Goal: Information Seeking & Learning: Learn about a topic

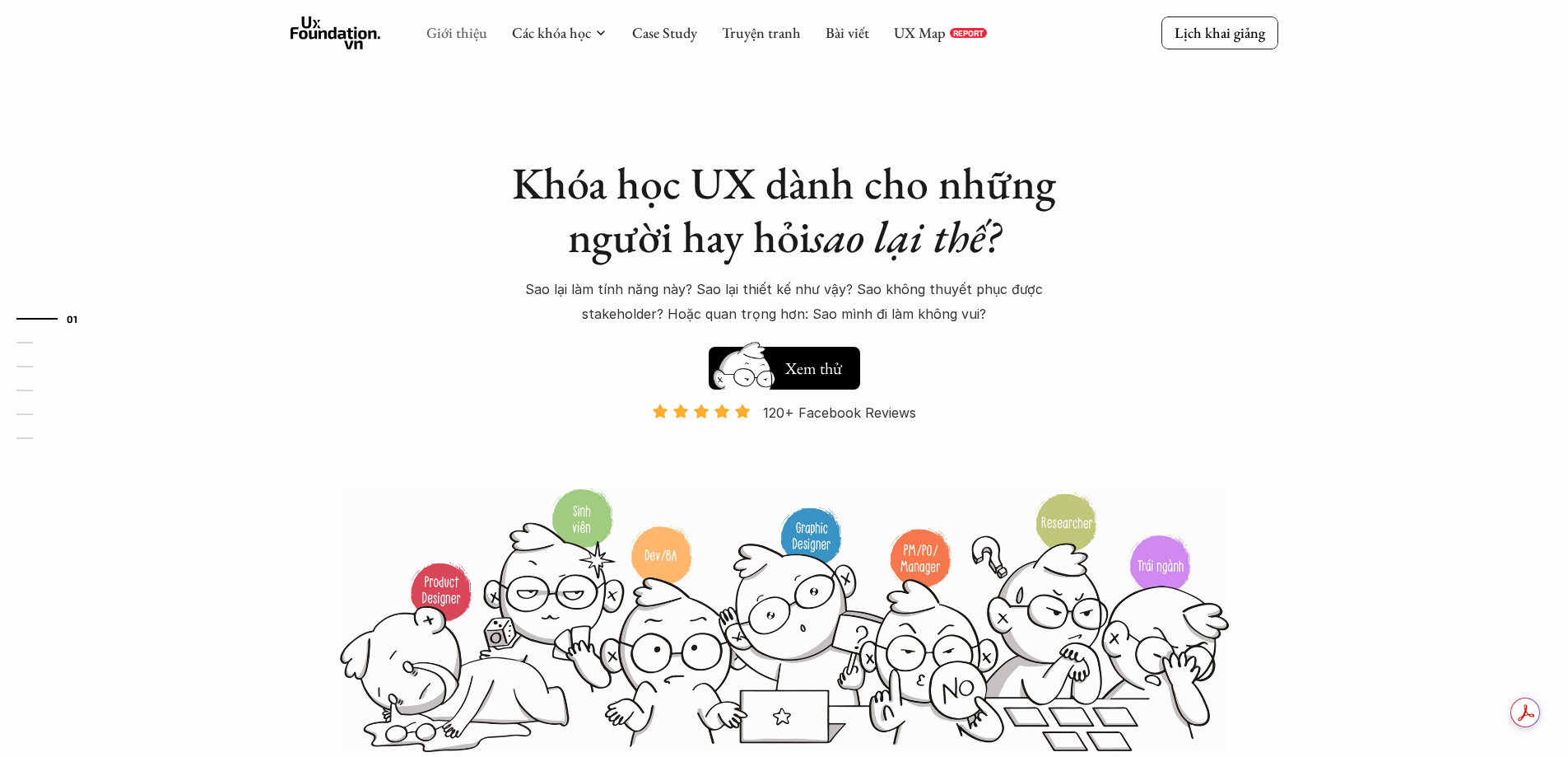
click at [458, 34] on link "Giới thiệu" at bounding box center [457, 32] width 61 height 19
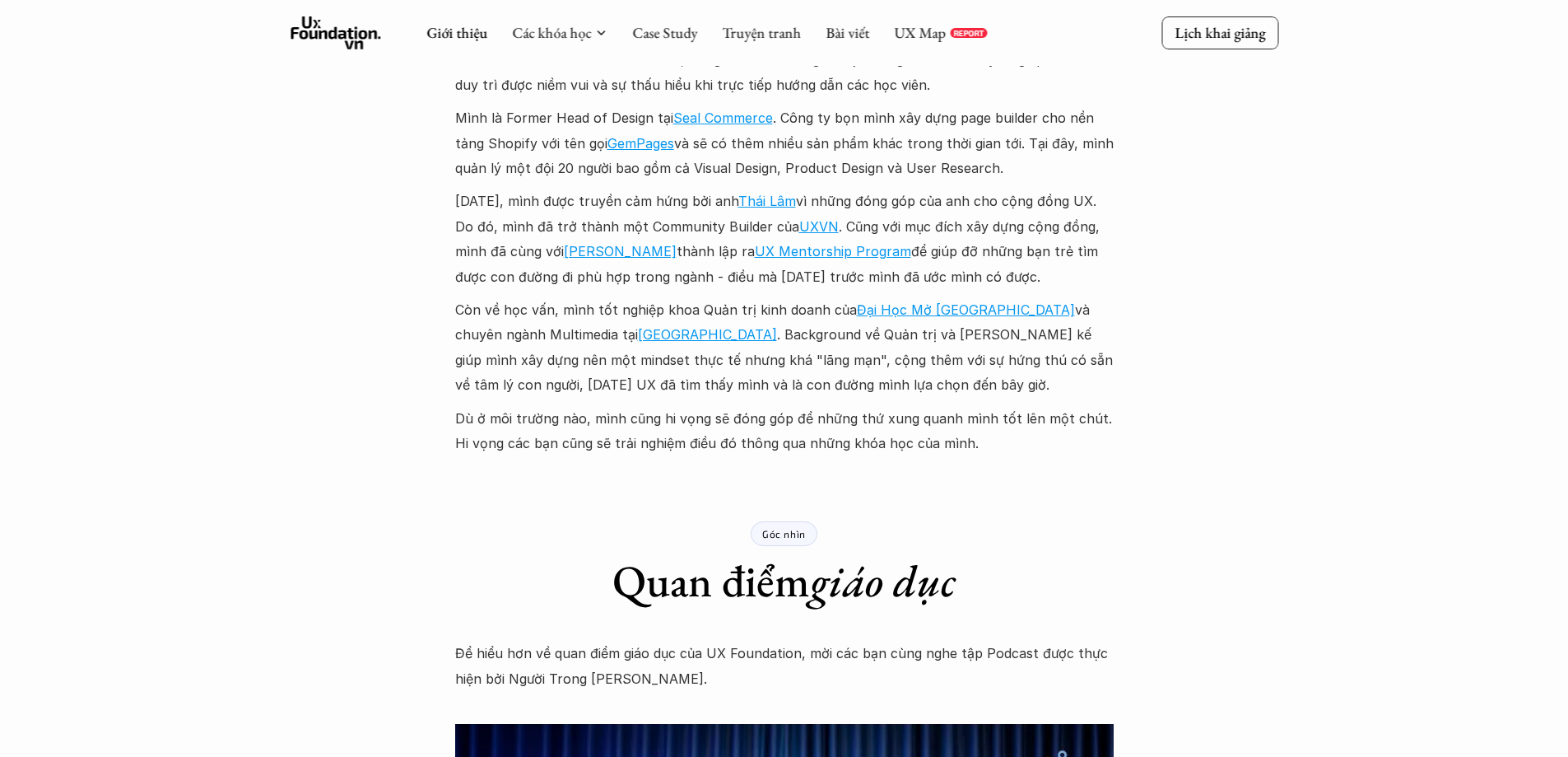
scroll to position [1894, 0]
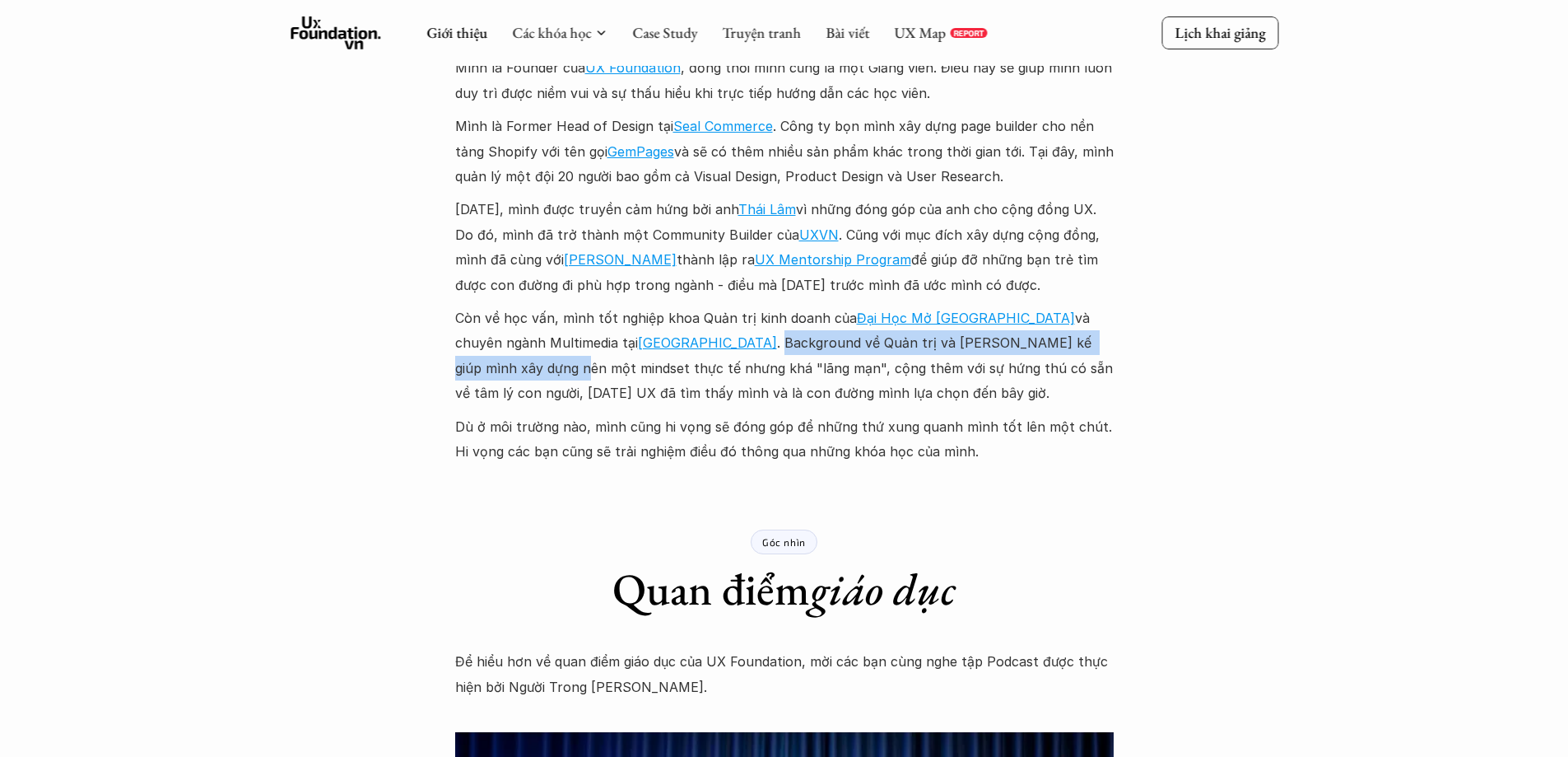
drag, startPoint x: 621, startPoint y: 346, endPoint x: 1034, endPoint y: 334, distance: 413.2
click at [1034, 334] on p "Còn về học vấn, mình tốt nghiệp khoa Quản trị kinh doanh của [GEOGRAPHIC_DATA] …" at bounding box center [784, 356] width 659 height 100
click at [1074, 335] on p "Còn về học vấn, mình tốt nghiệp khoa Quản trị kinh doanh của [GEOGRAPHIC_DATA] …" at bounding box center [784, 356] width 659 height 100
drag, startPoint x: 792, startPoint y: 344, endPoint x: 932, endPoint y: 344, distance: 140.0
click at [912, 341] on p "Còn về học vấn, mình tốt nghiệp khoa Quản trị kinh doanh của [GEOGRAPHIC_DATA] …" at bounding box center [784, 356] width 659 height 100
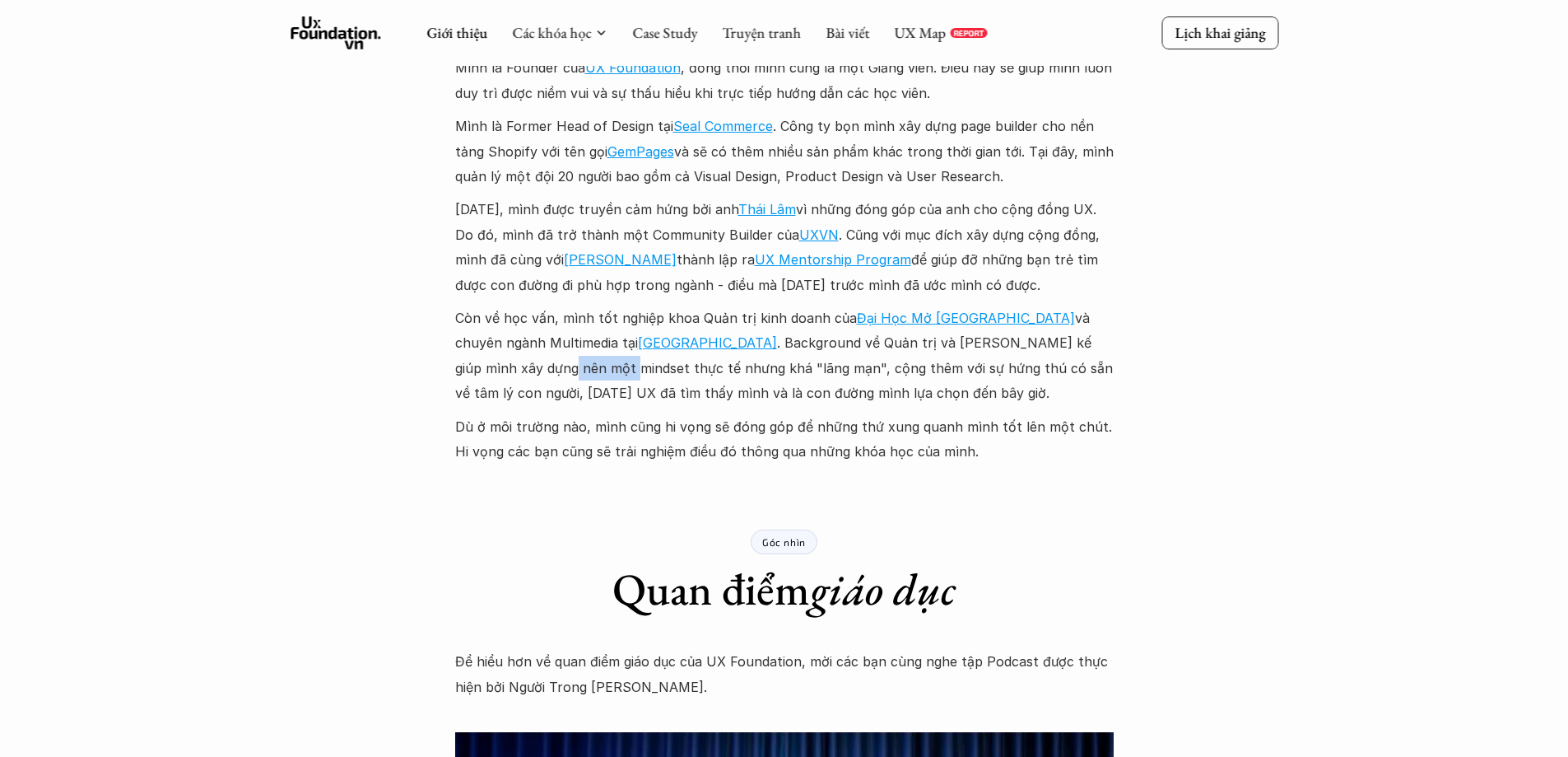
drag, startPoint x: 1017, startPoint y: 343, endPoint x: 1073, endPoint y: 340, distance: 56.1
click at [1073, 340] on p "Còn về học vấn, mình tốt nghiệp khoa Quản trị kinh doanh của [GEOGRAPHIC_DATA] …" at bounding box center [784, 356] width 659 height 100
click at [1129, 336] on div "Giới thiệu Các khóa học Case Study Truyện tranh Bài viết UX Map REPORT Lịch kha…" at bounding box center [784, 348] width 1568 height 4485
drag, startPoint x: 617, startPoint y: 369, endPoint x: 971, endPoint y: 355, distance: 354.3
click at [968, 355] on p "Còn về học vấn, mình tốt nghiệp khoa Quản trị kinh doanh của [GEOGRAPHIC_DATA] …" at bounding box center [784, 356] width 659 height 100
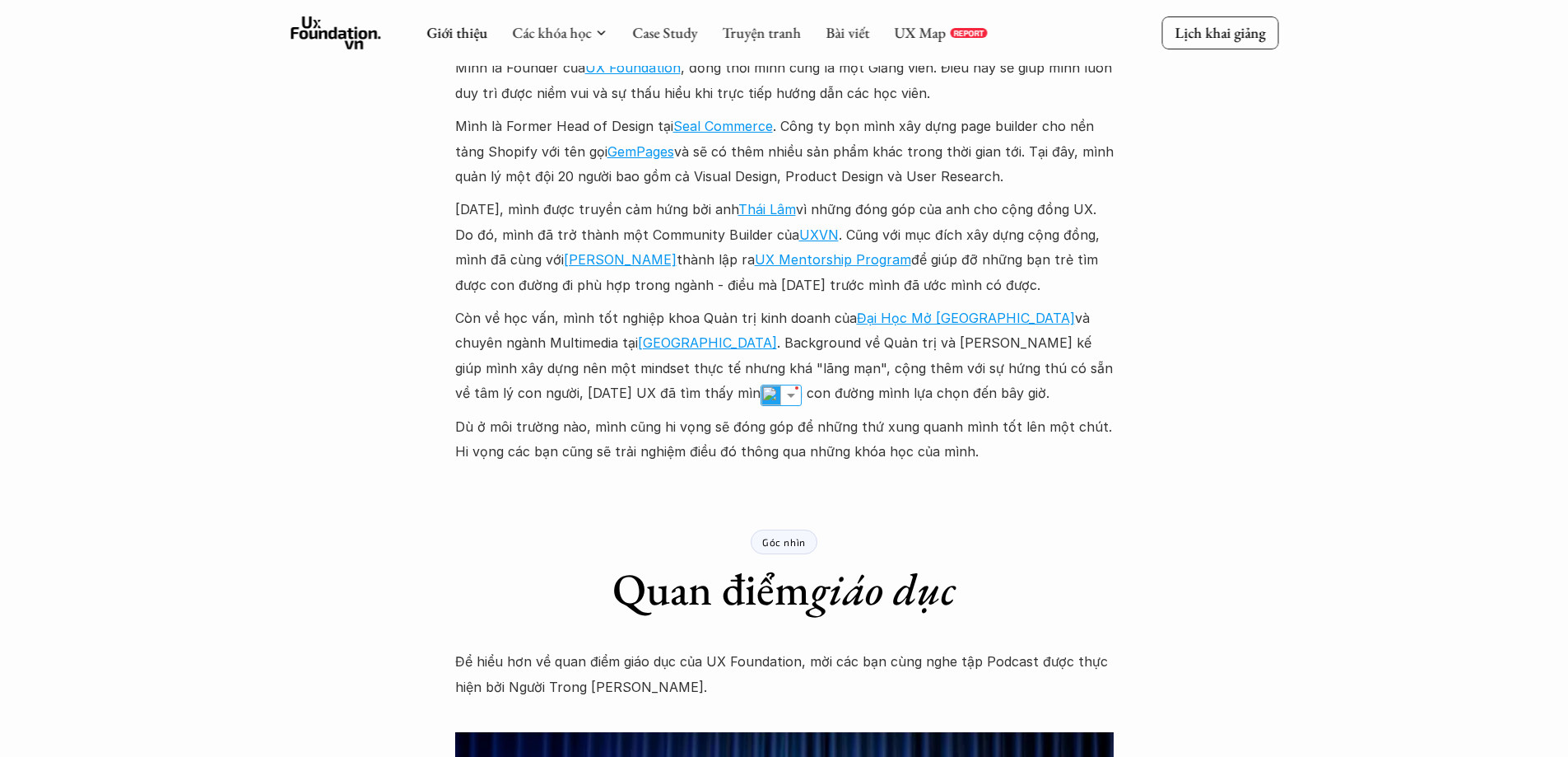
click at [979, 370] on p "Còn về học vấn, mình tốt nghiệp khoa Quản trị kinh doanh của [GEOGRAPHIC_DATA] …" at bounding box center [784, 356] width 659 height 100
drag, startPoint x: 483, startPoint y: 403, endPoint x: 687, endPoint y: 400, distance: 204.0
click at [687, 400] on p "Còn về học vấn, mình tốt nghiệp khoa Quản trị kinh doanh của [GEOGRAPHIC_DATA] …" at bounding box center [784, 356] width 659 height 100
click at [780, 414] on p "Dù ở môi trường nào, mình cũng hi vọng sẽ đóng góp để những thứ xung quanh mình…" at bounding box center [784, 439] width 659 height 50
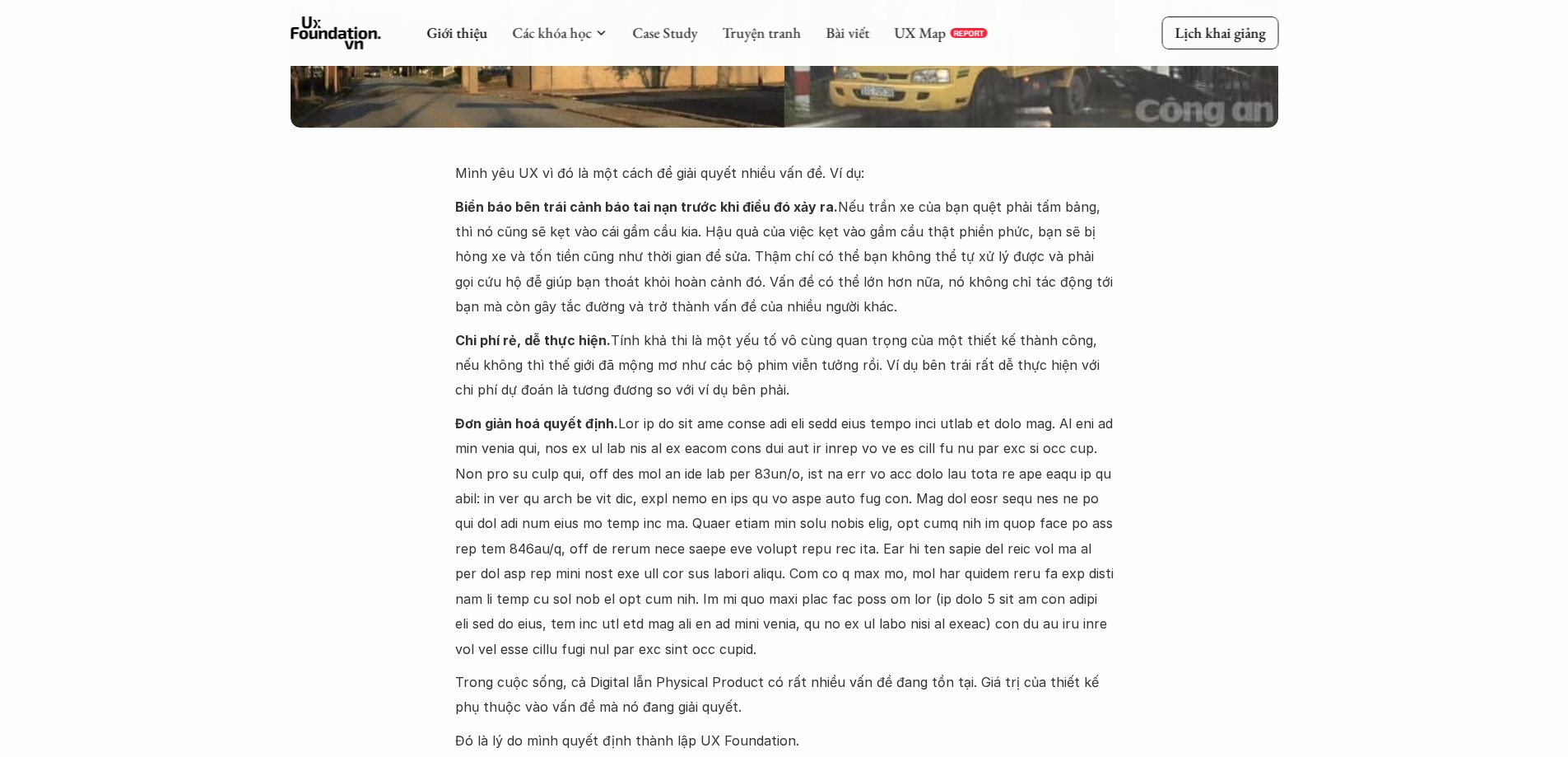
scroll to position [0, 0]
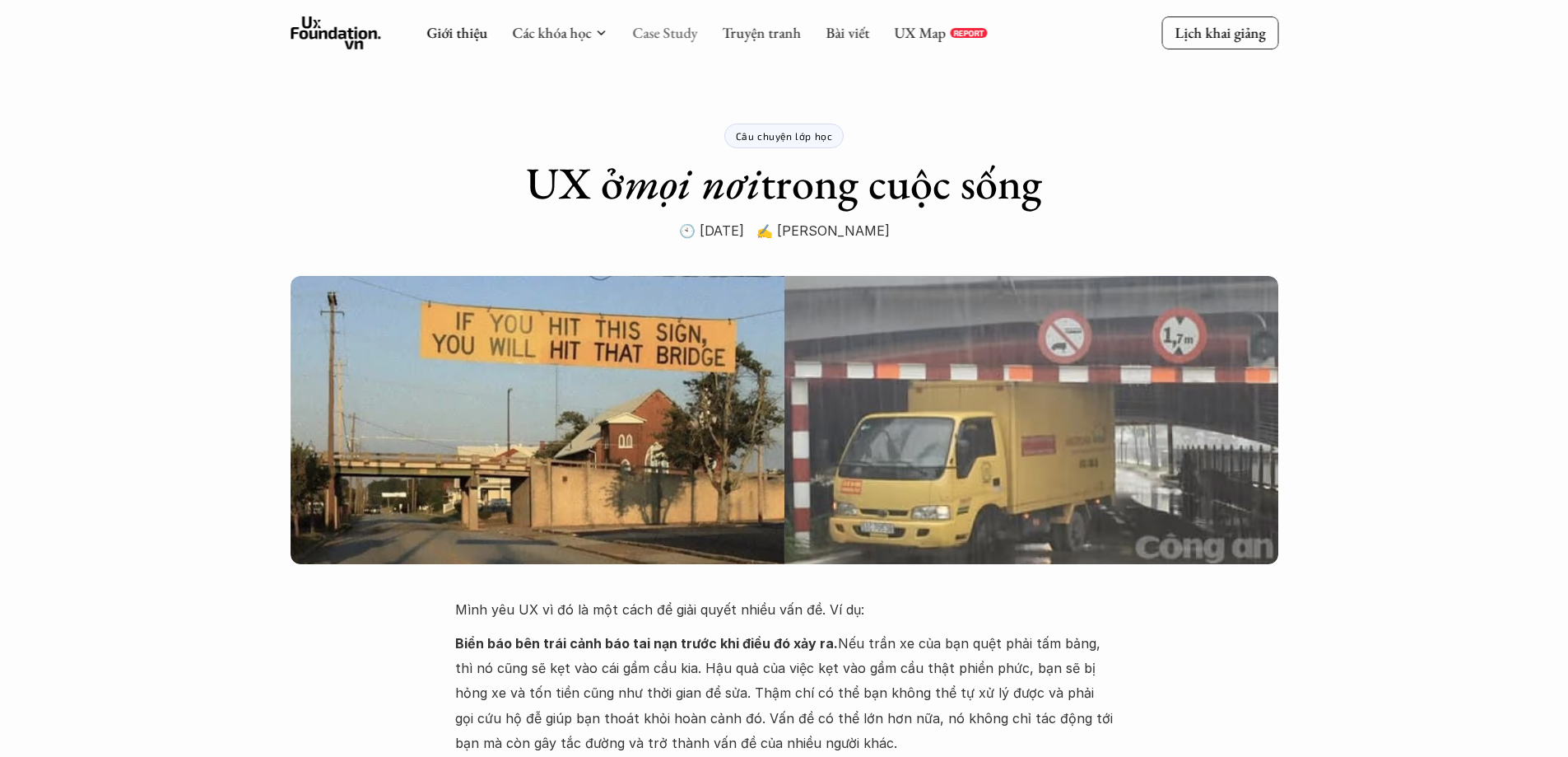
click at [650, 41] on link "Case Study" at bounding box center [664, 32] width 65 height 19
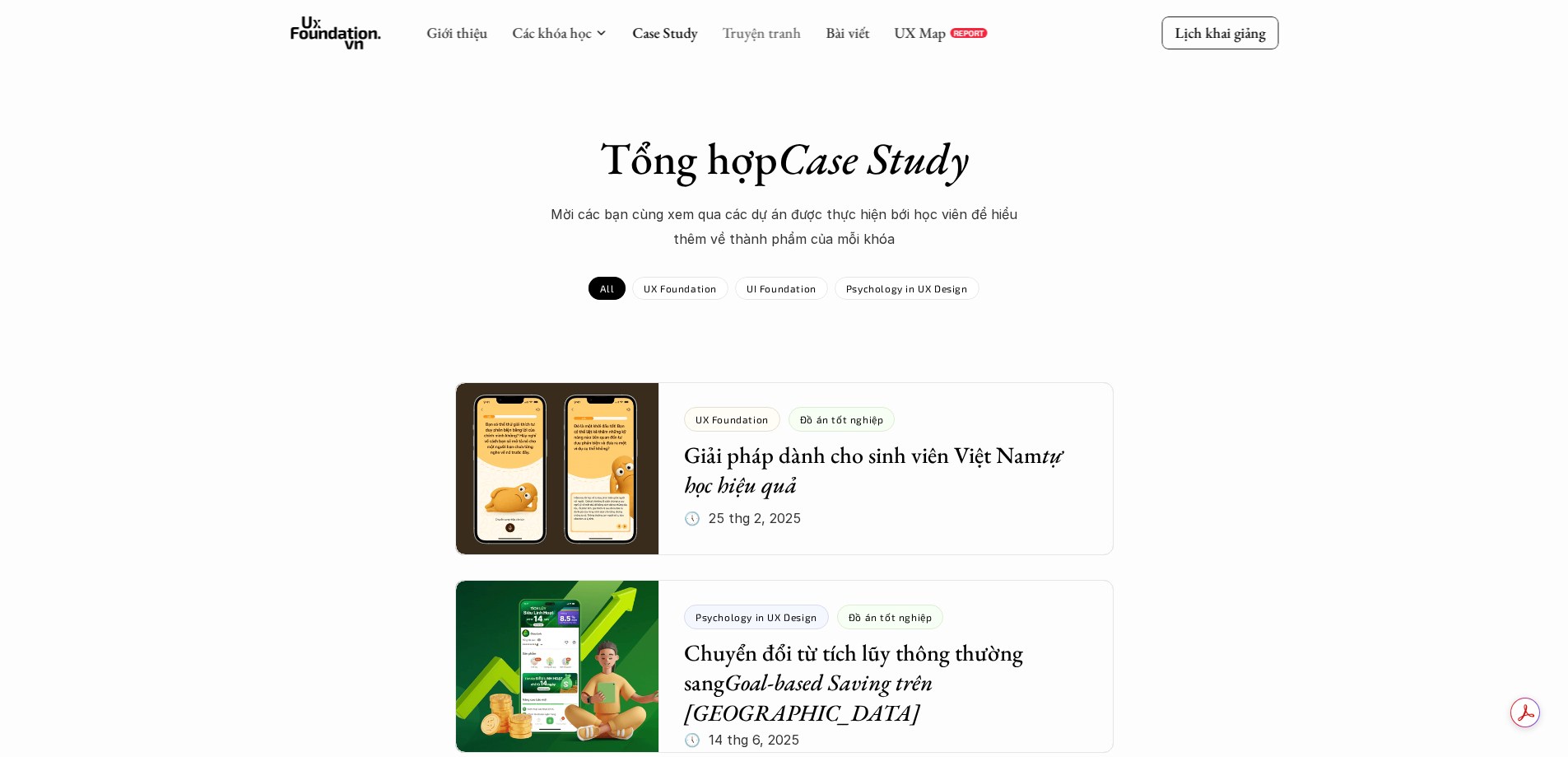
click at [748, 41] on link "Truyện tranh" at bounding box center [760, 32] width 79 height 19
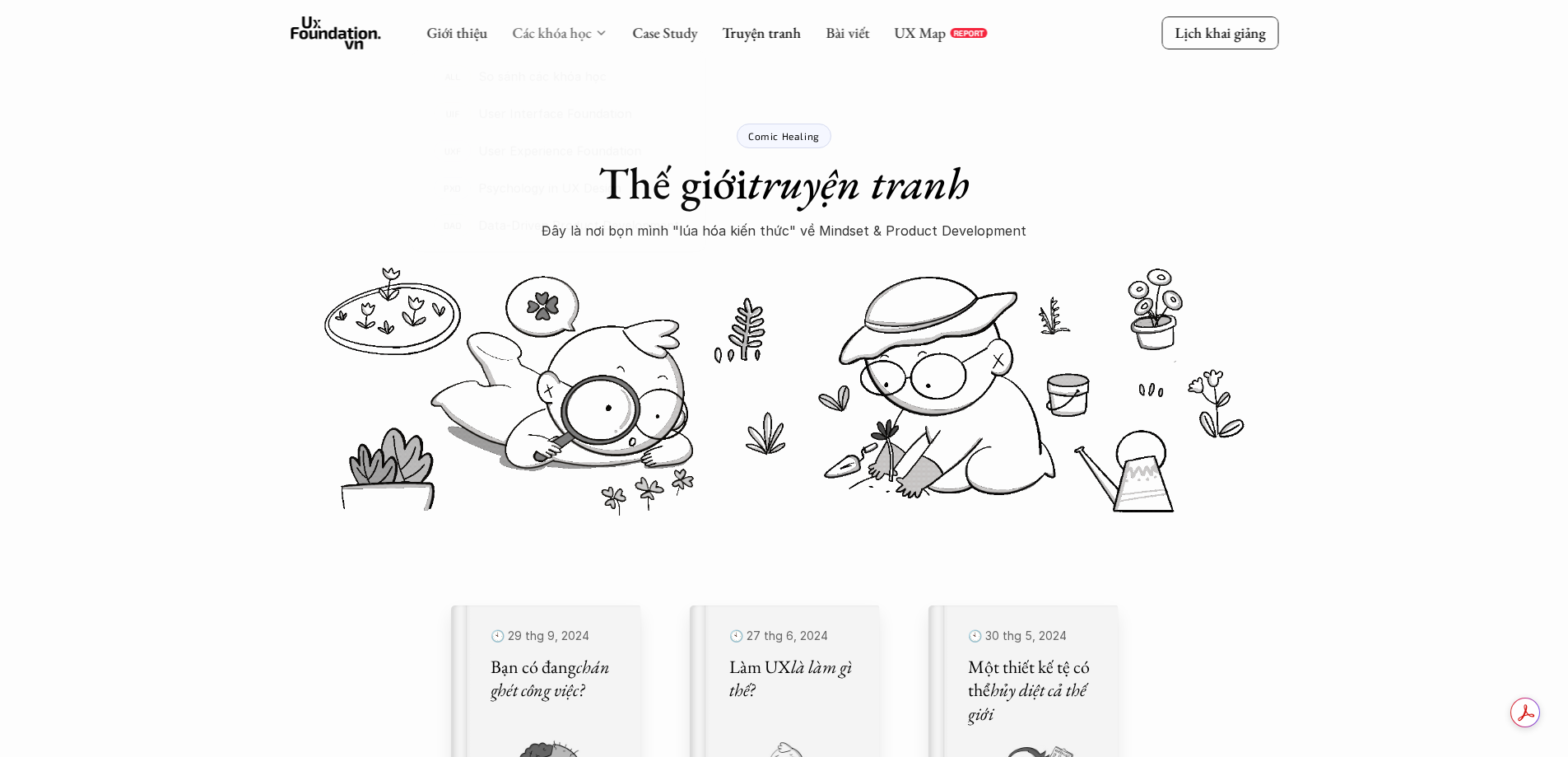
click at [568, 32] on link "Các khóa học" at bounding box center [551, 32] width 79 height 19
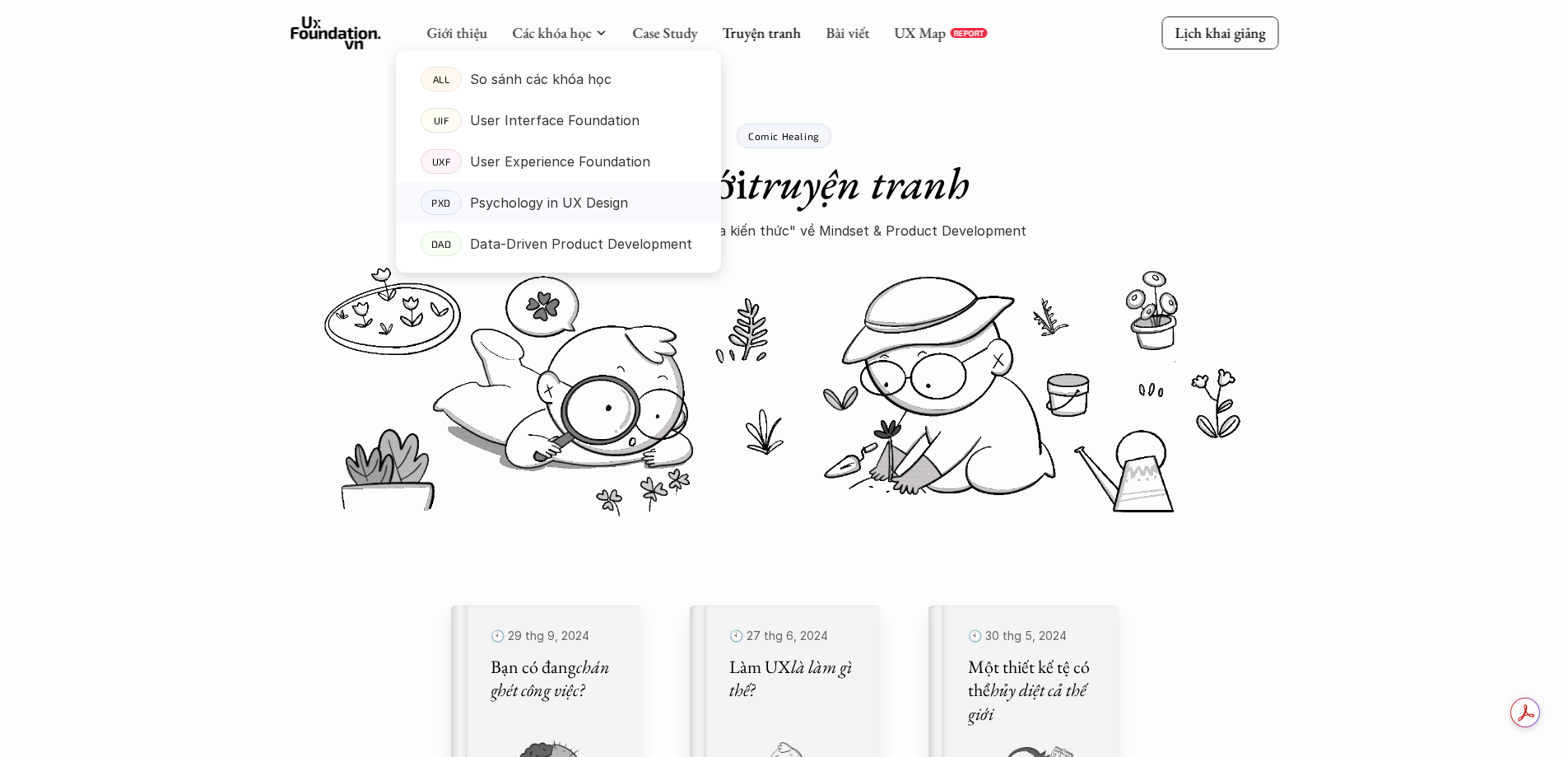
click at [553, 208] on p "Psychology in UX Design" at bounding box center [548, 202] width 158 height 25
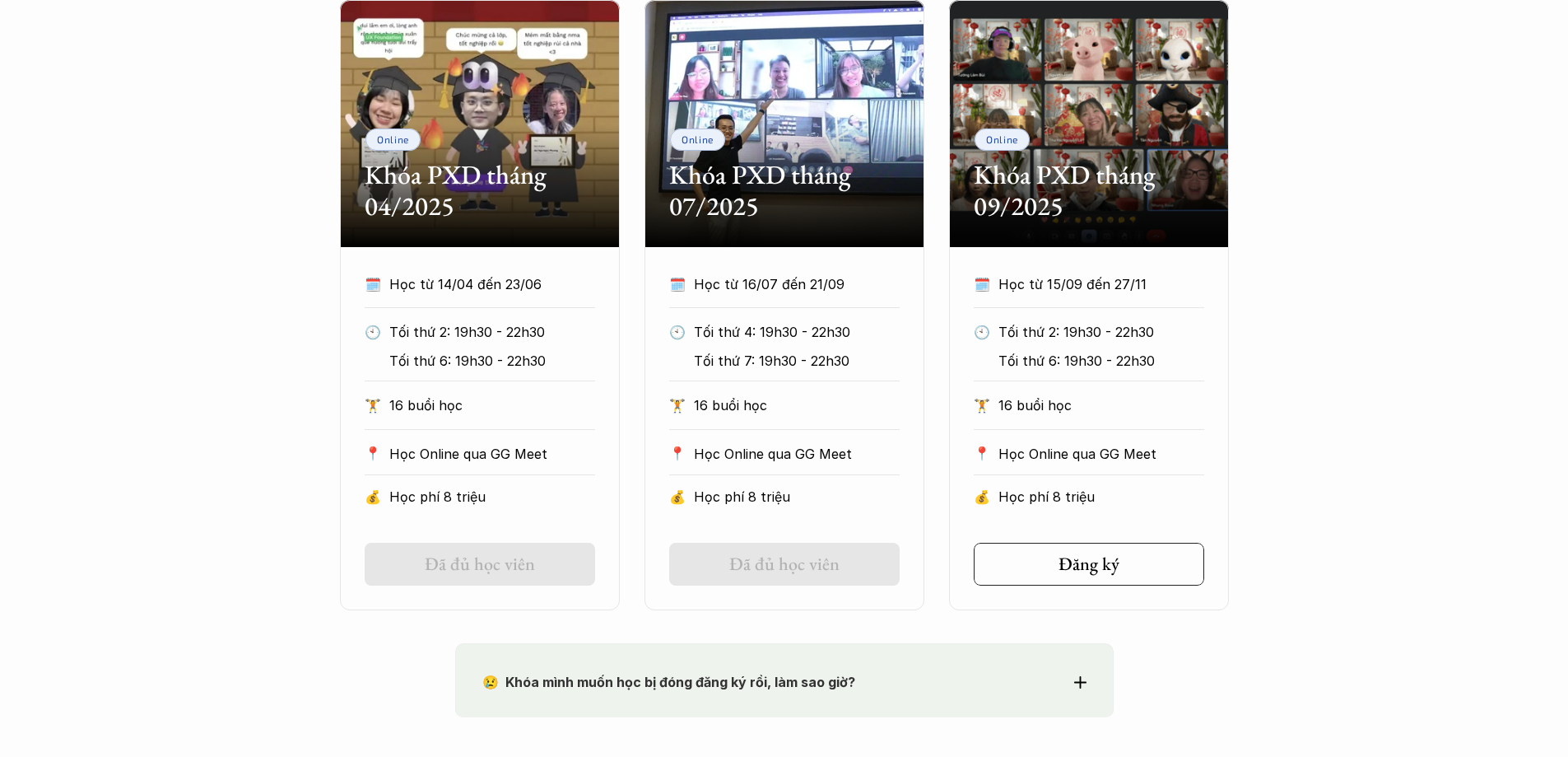
scroll to position [824, 0]
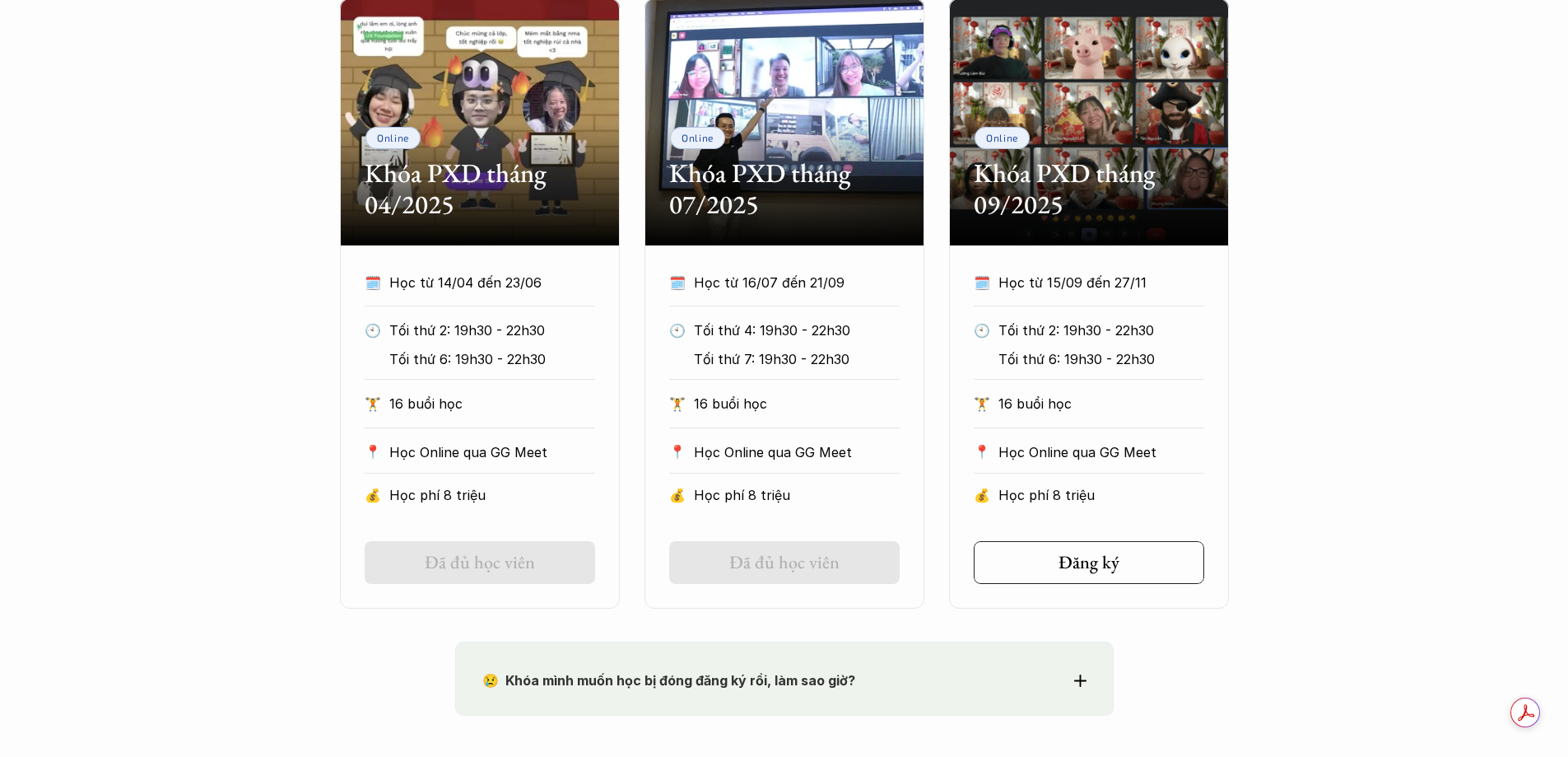
click at [1265, 336] on div "Online Khóa PXD tháng 04/2025 🗓️ Học từ 14/04 đến 23/06 🕙 Tối thứ 2: 19h30 - 22…" at bounding box center [784, 303] width 987 height 610
